Goal: Transaction & Acquisition: Purchase product/service

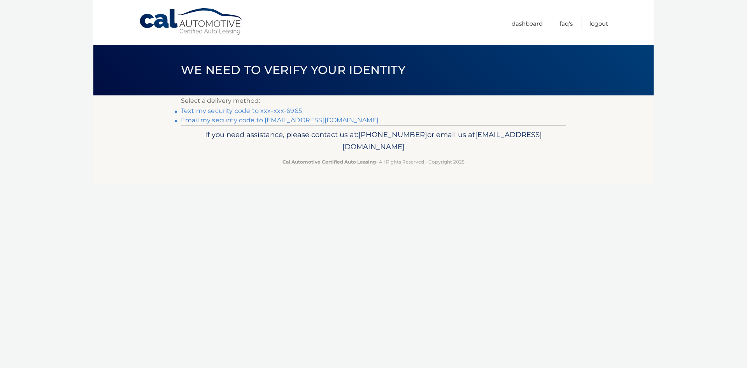
click at [270, 111] on link "Text my security code to xxx-xxx-6965" at bounding box center [241, 110] width 121 height 7
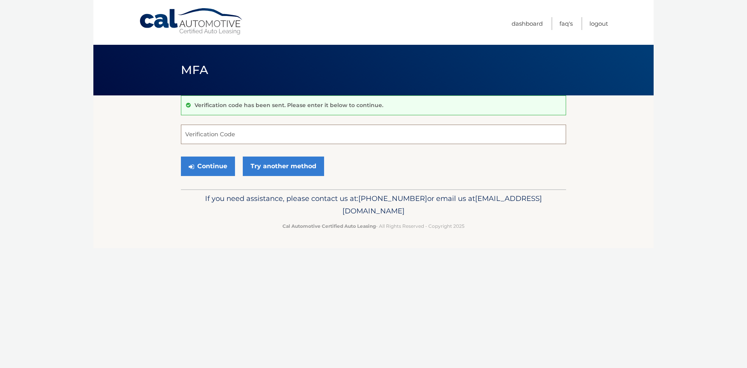
click at [198, 136] on input "Verification Code" at bounding box center [373, 134] width 385 height 19
type input "920514"
click at [208, 166] on button "Continue" at bounding box center [208, 165] width 54 height 19
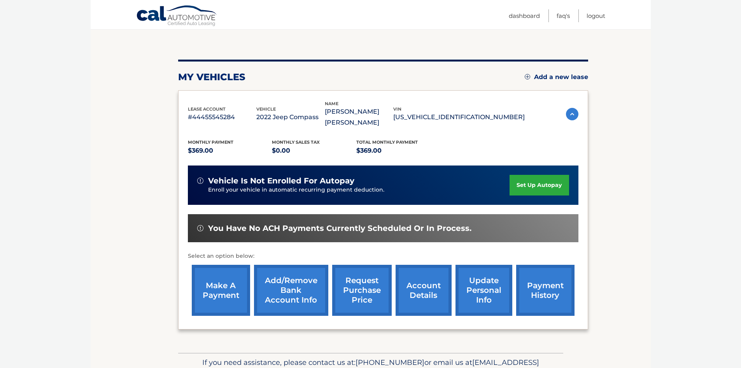
scroll to position [104, 0]
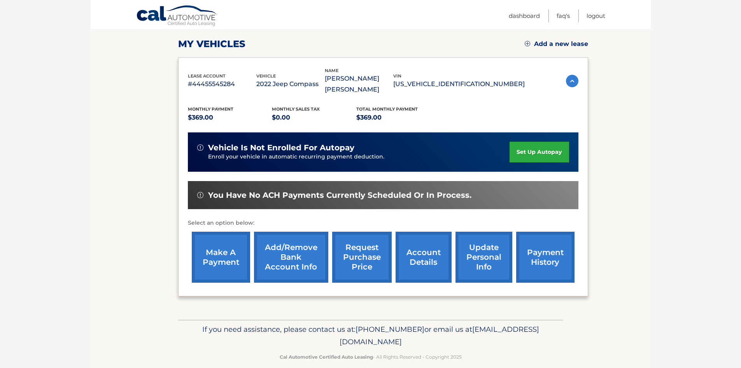
click at [223, 250] on link "make a payment" at bounding box center [221, 257] width 58 height 51
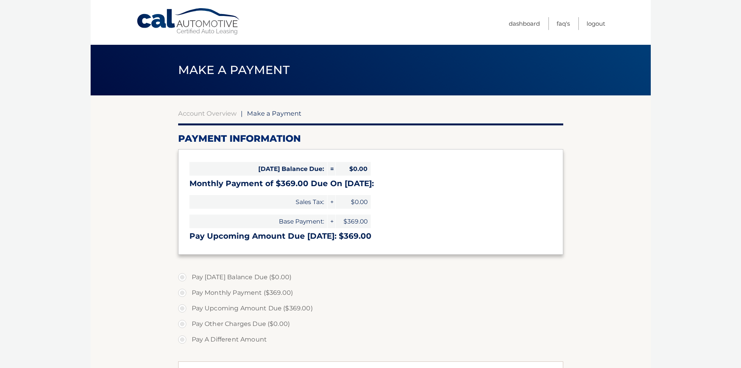
select select "NzdjYjg3MmUtYzQ5NS00Yzk4LThiMTAtODcyOWM3YzY2ZWYw"
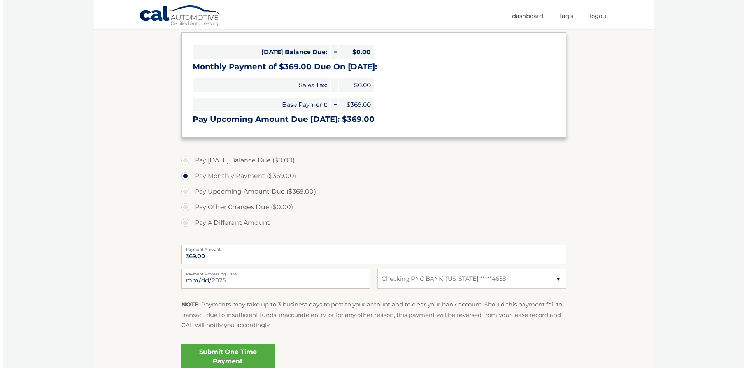
scroll to position [188, 0]
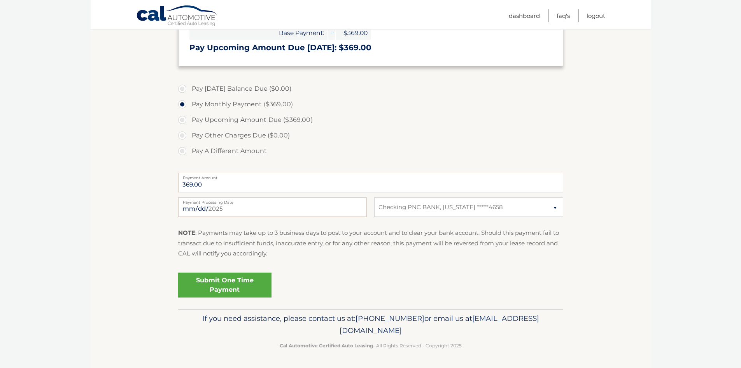
click at [222, 287] on link "Submit One Time Payment" at bounding box center [224, 284] width 93 height 25
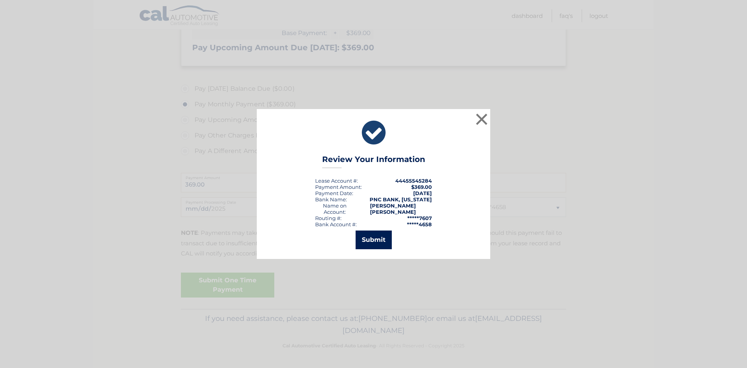
click at [374, 233] on button "Submit" at bounding box center [374, 239] width 36 height 19
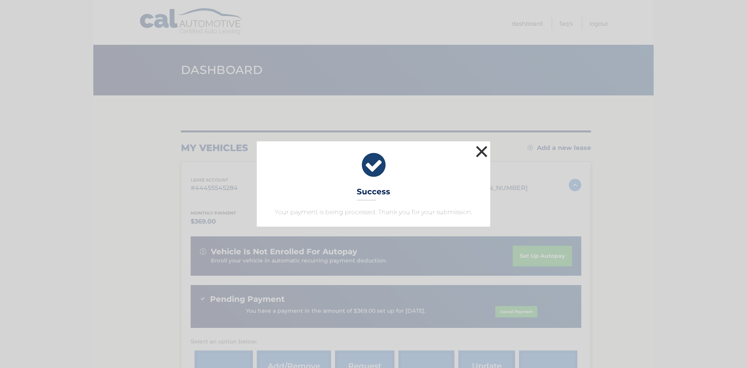
click at [484, 152] on button "×" at bounding box center [482, 152] width 16 height 16
